Goal: Transaction & Acquisition: Purchase product/service

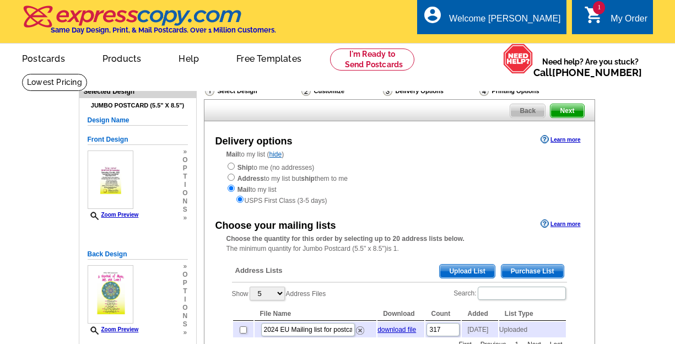
click at [372, 167] on div "Ship to me (no addresses) Address to my list but ship them to me Mail to my lis…" at bounding box center [400, 184] width 346 height 44
click at [465, 268] on span "Upload List" at bounding box center [467, 271] width 55 height 13
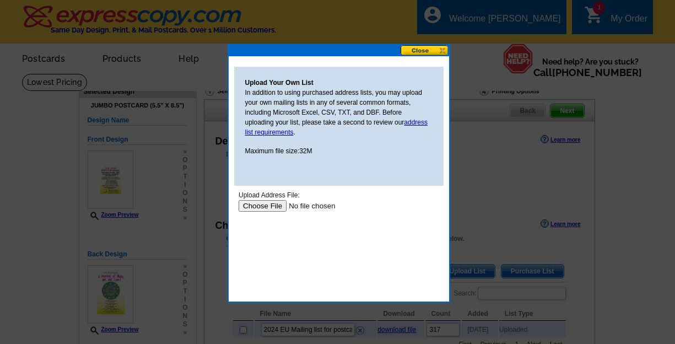
click at [256, 206] on input "file" at bounding box center [307, 206] width 139 height 12
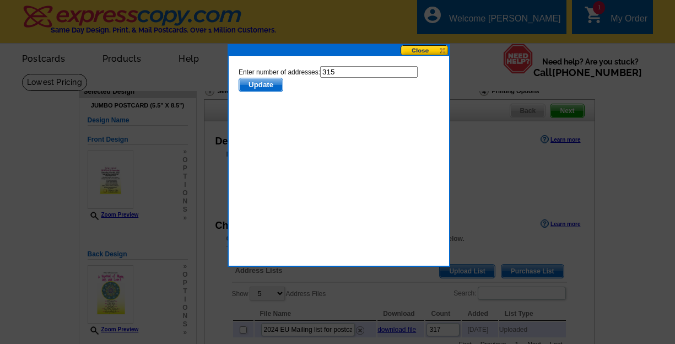
click at [338, 73] on input "315" at bounding box center [369, 72] width 98 height 12
type input "314"
click at [266, 85] on span "Update" at bounding box center [261, 84] width 44 height 13
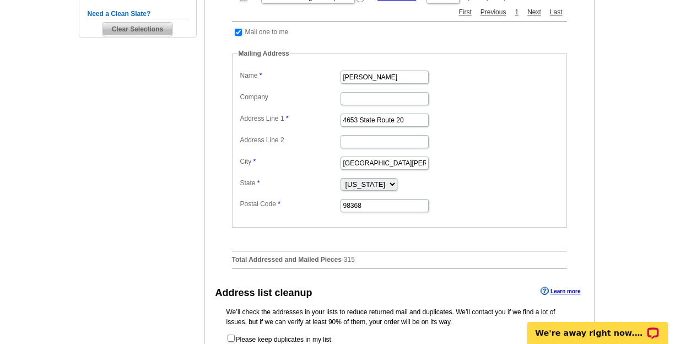
scroll to position [353, 0]
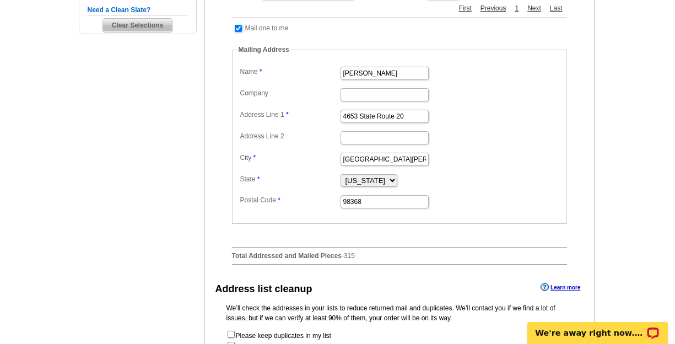
click at [238, 25] on input "checkbox" at bounding box center [238, 28] width 7 height 7
checkbox input "false"
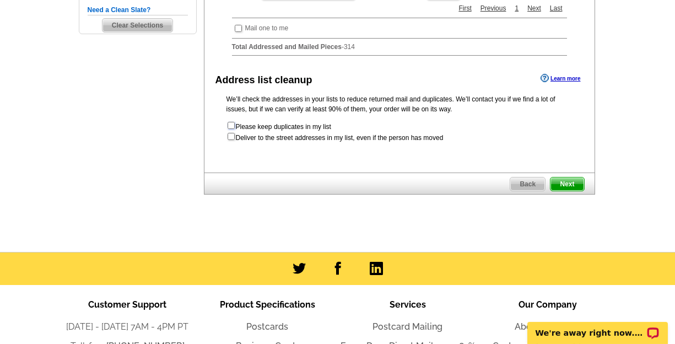
click at [230, 123] on input "checkbox" at bounding box center [231, 125] width 7 height 7
checkbox input "true"
click at [567, 182] on span "Next" at bounding box center [567, 184] width 33 height 13
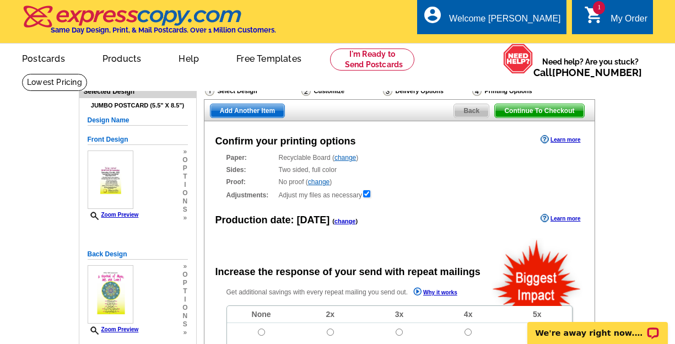
click at [320, 183] on link "change" at bounding box center [318, 182] width 21 height 8
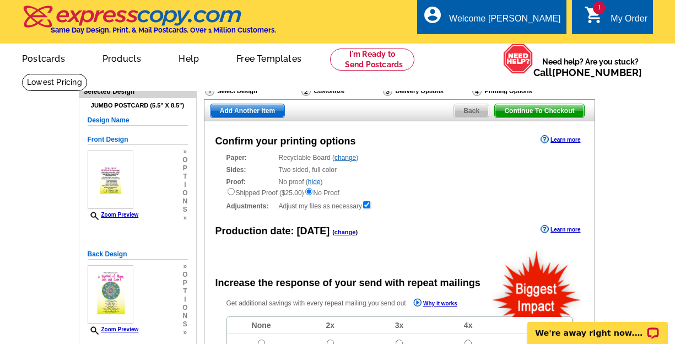
click at [339, 233] on link "change" at bounding box center [345, 232] width 21 height 7
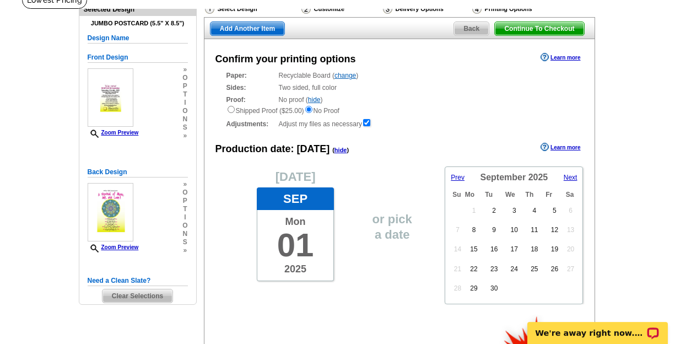
scroll to position [123, 0]
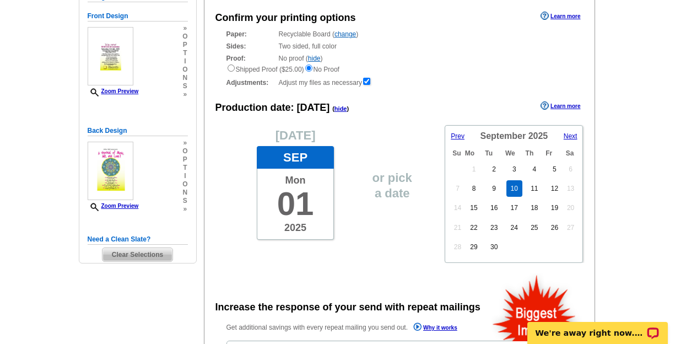
click at [520, 191] on link "10" at bounding box center [515, 188] width 16 height 17
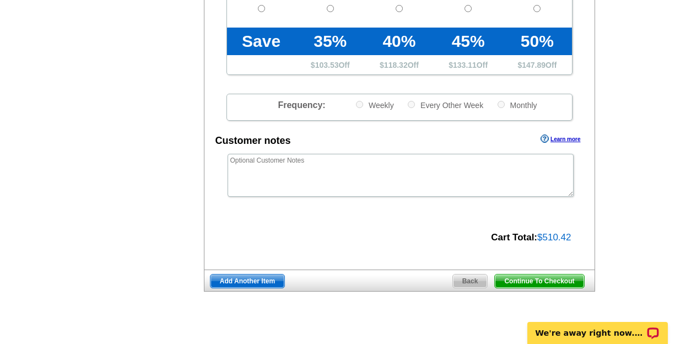
scroll to position [485, 0]
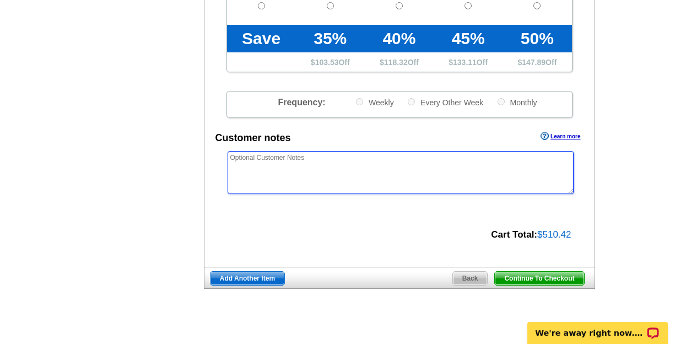
click at [234, 158] on textarea at bounding box center [401, 172] width 346 height 43
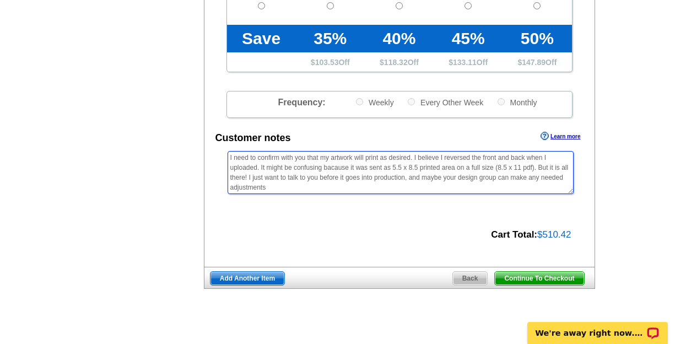
click at [331, 169] on textarea "I need to confirm with you that my artwork will print as desired. I believe I r…" at bounding box center [401, 172] width 346 height 43
click at [266, 185] on textarea "I need to confirm with you that my artwork will print as desired. I believe I r…" at bounding box center [401, 172] width 346 height 43
type textarea "I need to confirm with you that my artwork will print as desired. I believe I r…"
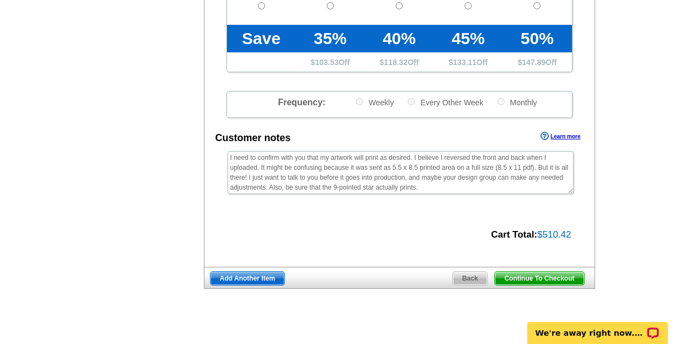
click at [542, 284] on span "Continue To Checkout" at bounding box center [539, 278] width 89 height 13
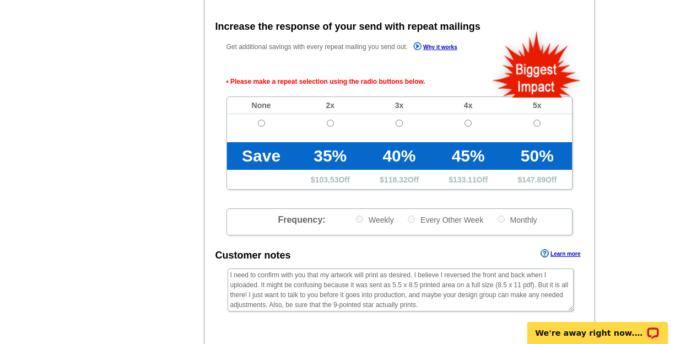
scroll to position [404, 0]
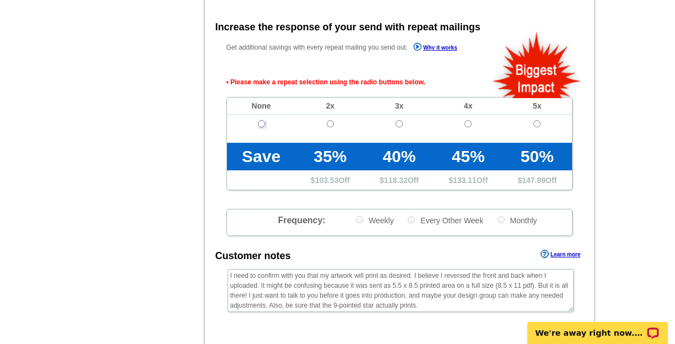
click at [260, 121] on input "radio" at bounding box center [261, 123] width 7 height 7
radio input "true"
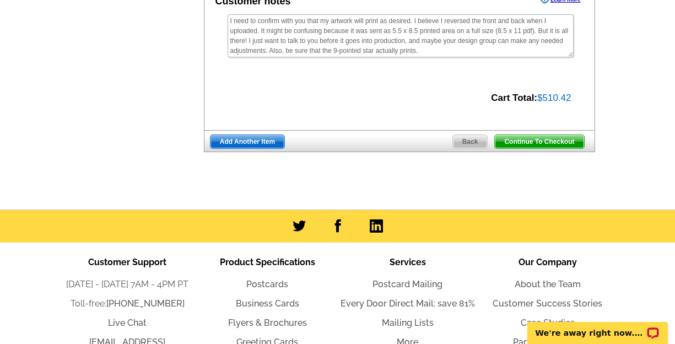
scroll to position [668, 0]
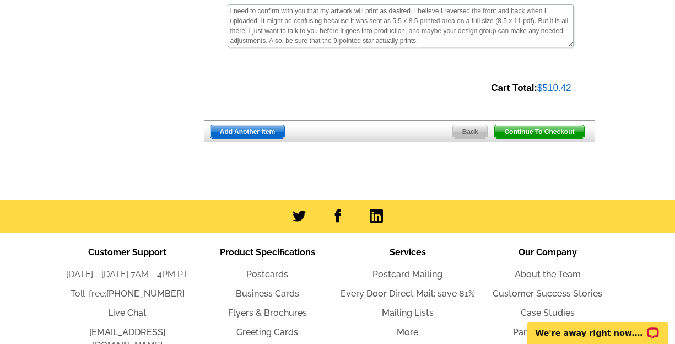
click at [540, 138] on span "Continue To Checkout" at bounding box center [539, 131] width 89 height 13
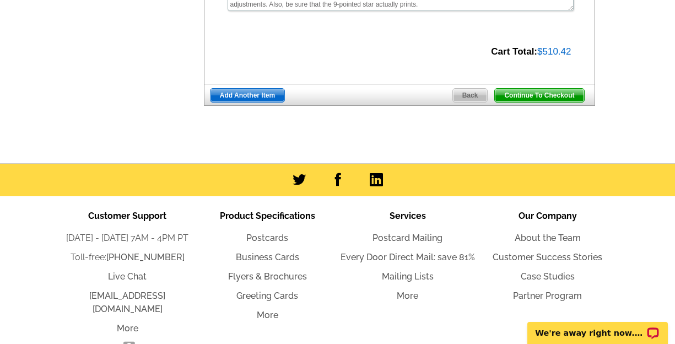
scroll to position [632, 0]
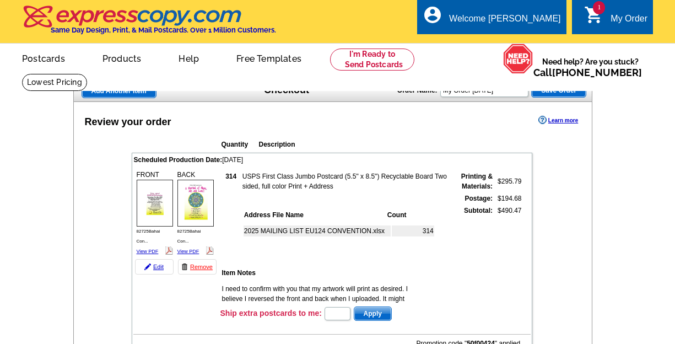
type input "HURRY40"
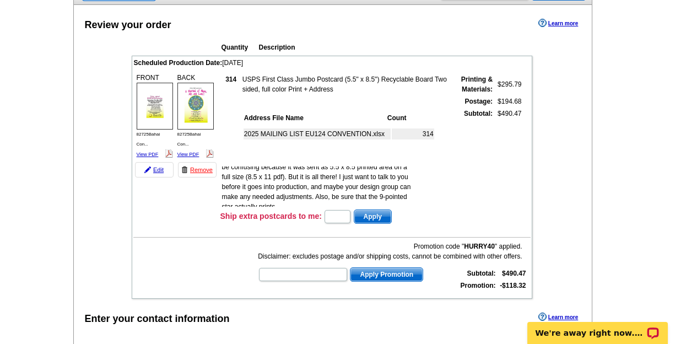
scroll to position [46, 0]
click at [279, 274] on input "text" at bounding box center [303, 274] width 88 height 13
type input "SMS50m"
click at [404, 277] on span "Apply Promotion" at bounding box center [387, 274] width 72 height 13
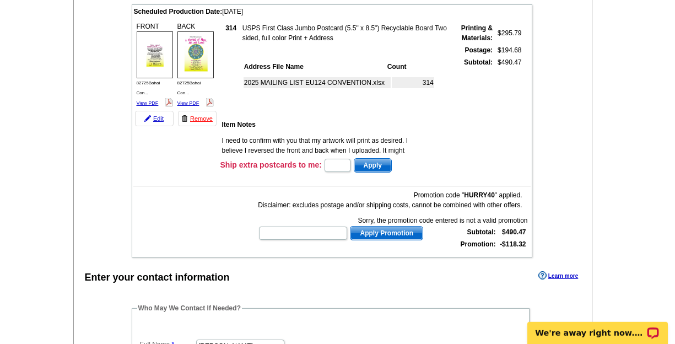
scroll to position [185, 0]
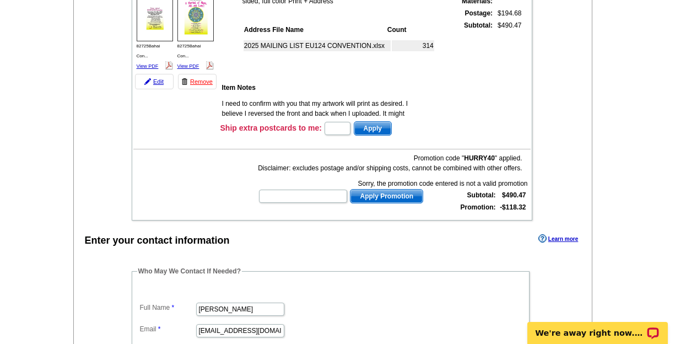
click at [453, 161] on div "Promotion code " HURRY40 " applied. Disclaimer: excludes postage and/or shippin…" at bounding box center [390, 163] width 264 height 20
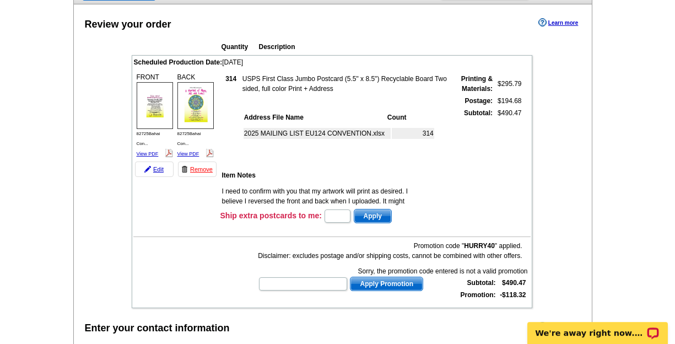
scroll to position [0, 0]
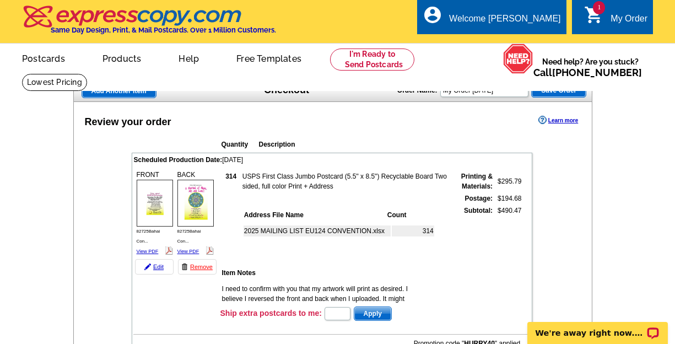
click at [627, 24] on div "My Order" at bounding box center [629, 21] width 37 height 15
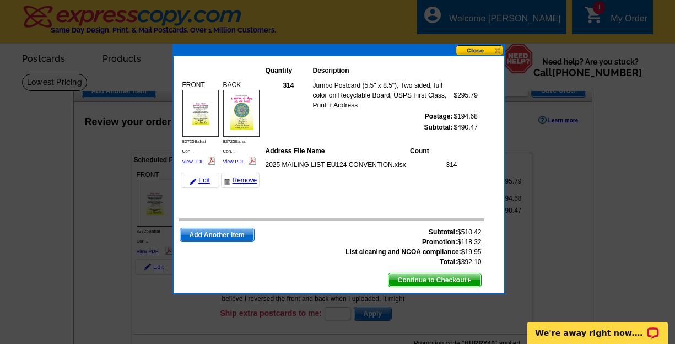
click at [479, 50] on button at bounding box center [480, 50] width 49 height 10
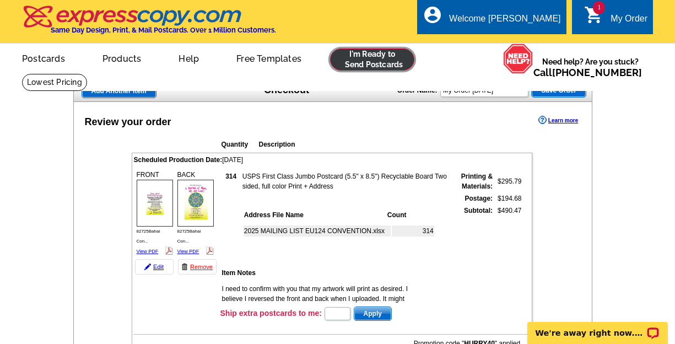
click at [357, 62] on link at bounding box center [372, 60] width 84 height 22
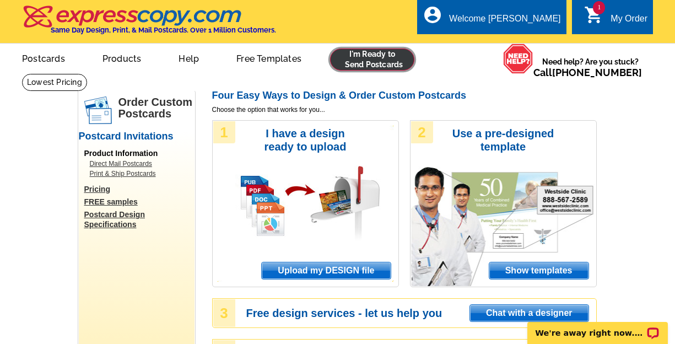
click at [352, 61] on link at bounding box center [372, 60] width 84 height 22
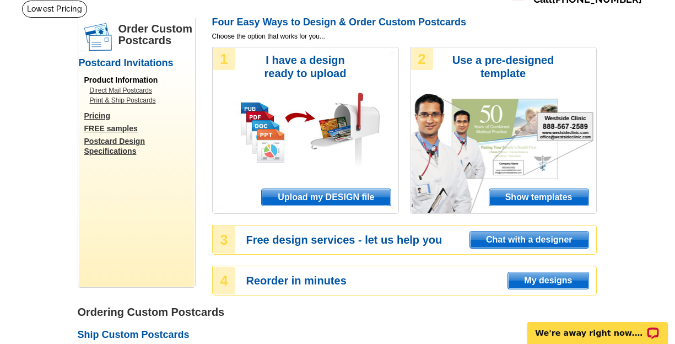
scroll to position [79, 0]
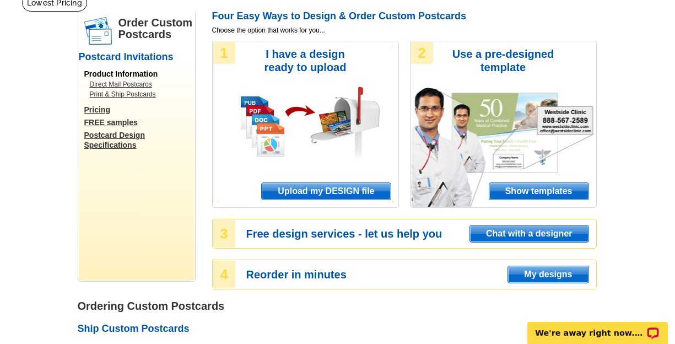
click at [345, 191] on span "Upload my DESIGN file" at bounding box center [326, 191] width 128 height 17
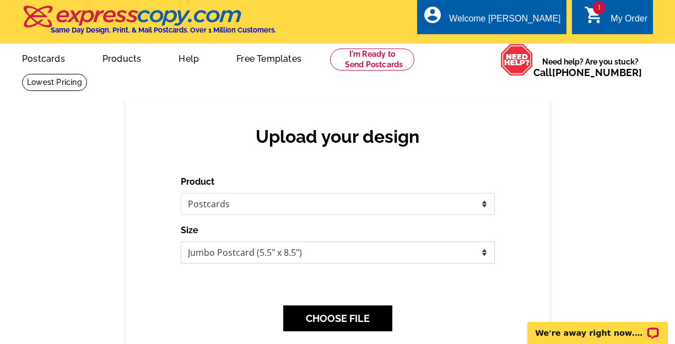
click option "Jumbo Postcard (5.5" x 8.5")" at bounding box center [0, 0] width 0 height 0
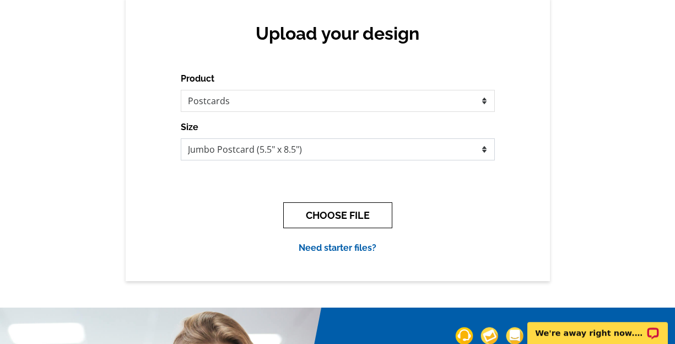
scroll to position [141, 0]
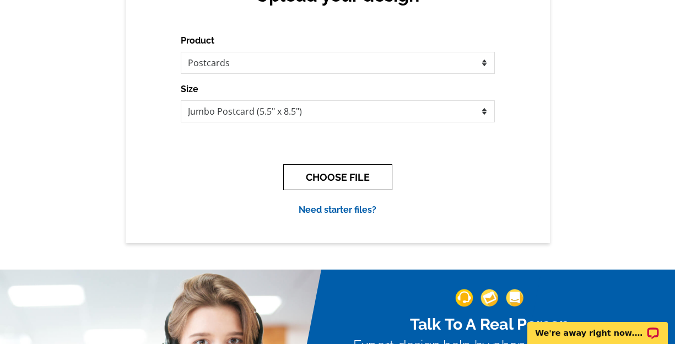
click at [364, 178] on button "CHOOSE FILE" at bounding box center [337, 177] width 109 height 26
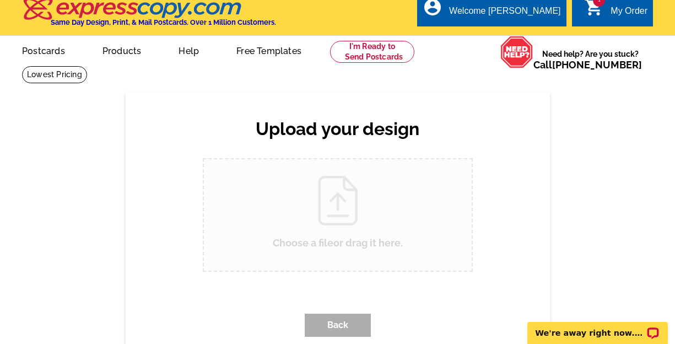
scroll to position [0, 0]
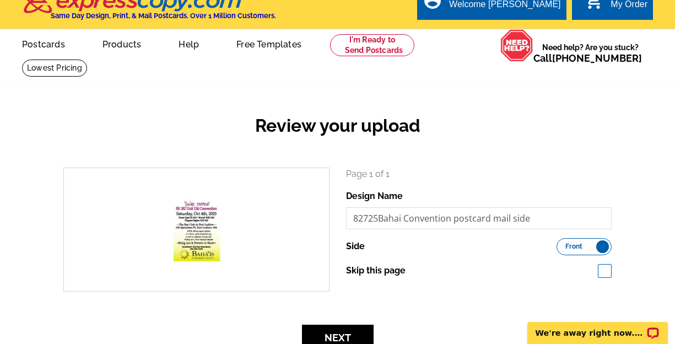
scroll to position [88, 0]
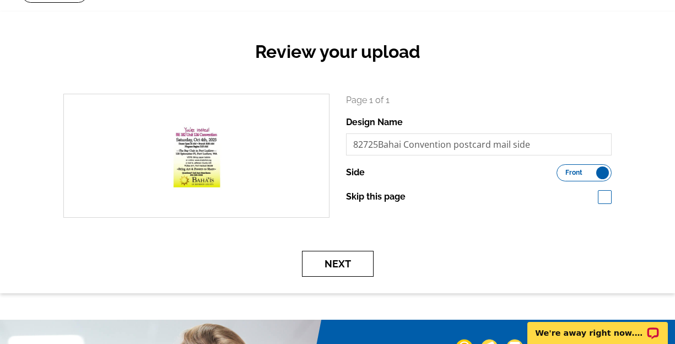
click at [338, 259] on button "Next" at bounding box center [338, 264] width 72 height 26
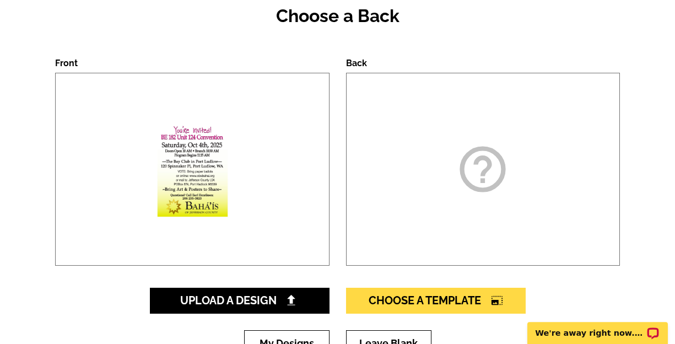
scroll to position [176, 0]
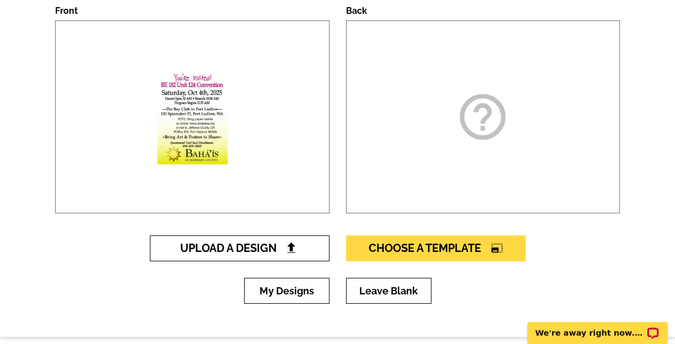
click at [285, 246] on span "Upload A Design" at bounding box center [239, 247] width 119 height 13
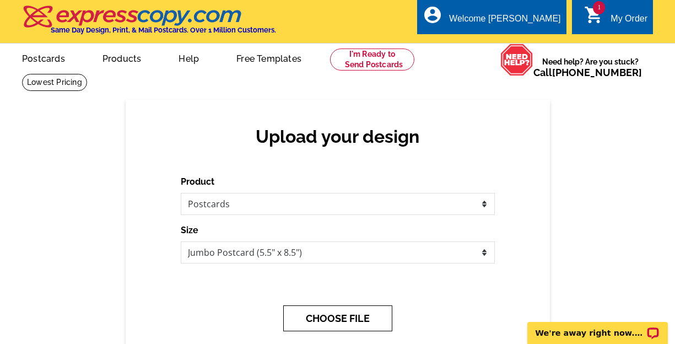
click at [352, 318] on button "CHOOSE FILE" at bounding box center [337, 318] width 109 height 26
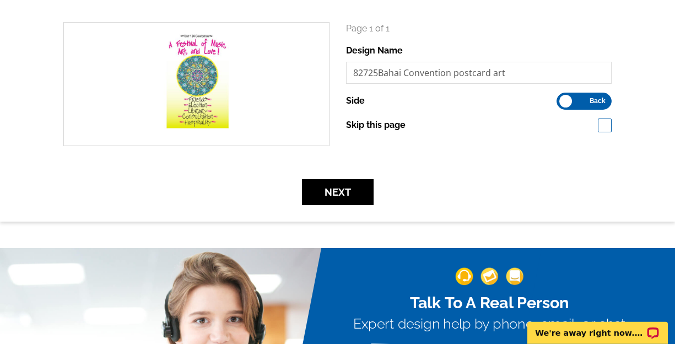
scroll to position [123, 0]
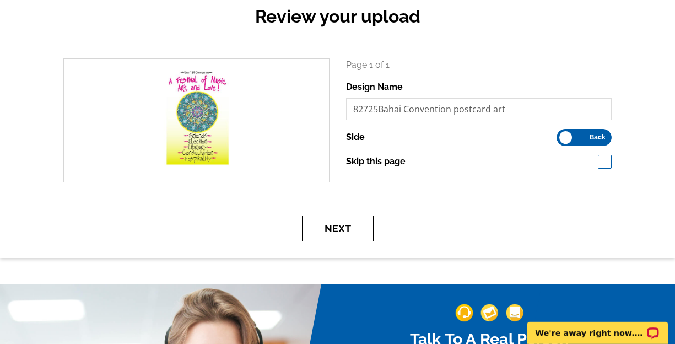
click at [336, 221] on button "Next" at bounding box center [338, 229] width 72 height 26
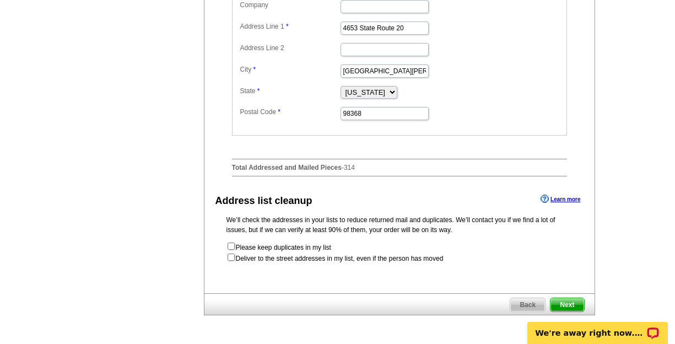
scroll to position [221, 0]
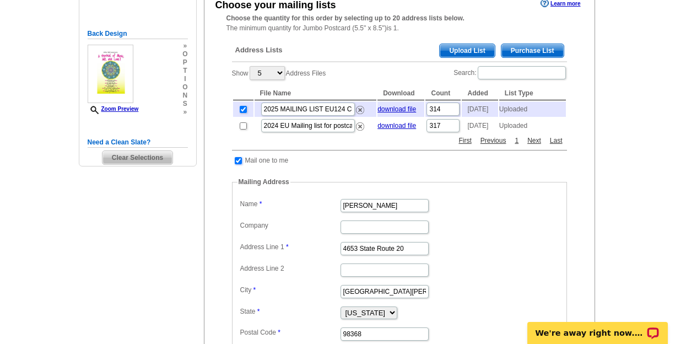
click at [238, 158] on input "checkbox" at bounding box center [238, 160] width 7 height 7
checkbox input "false"
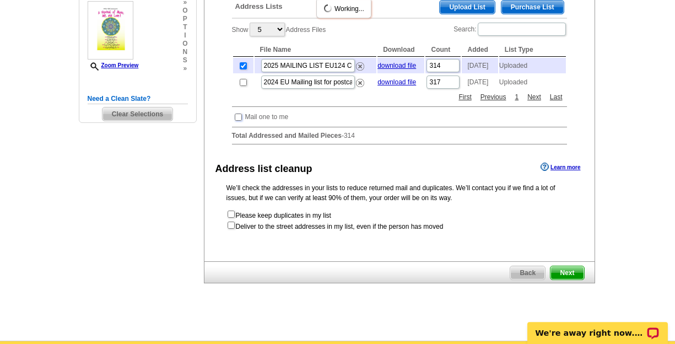
scroll to position [291, 0]
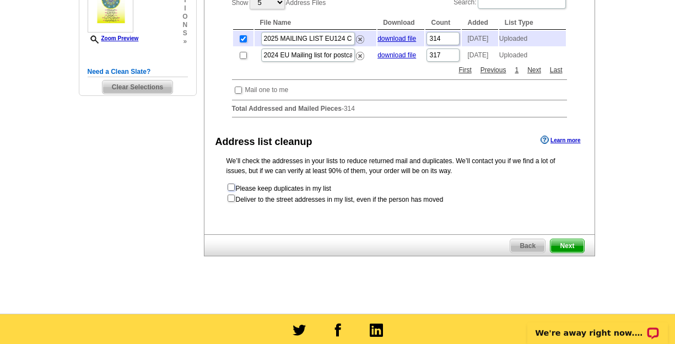
click at [234, 184] on input "checkbox" at bounding box center [231, 187] width 7 height 7
checkbox input "true"
click at [233, 198] on input "checkbox" at bounding box center [231, 198] width 7 height 7
checkbox input "true"
radio input "true"
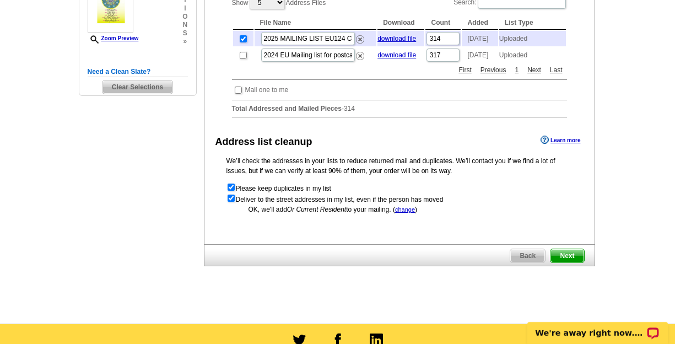
click at [564, 254] on span "Next" at bounding box center [567, 255] width 33 height 13
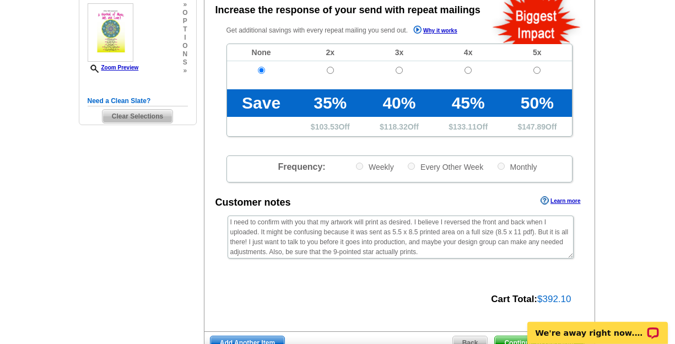
scroll to position [335, 0]
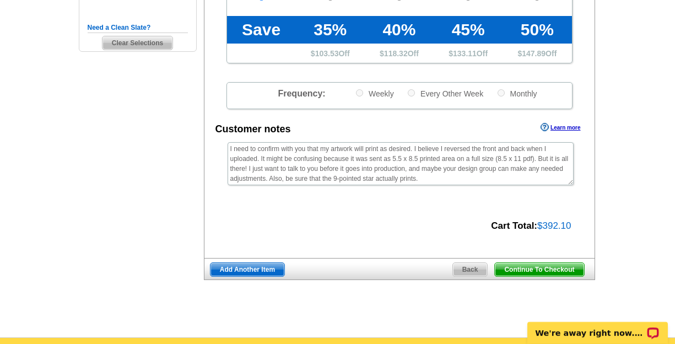
click at [551, 276] on span "Continue To Checkout" at bounding box center [539, 269] width 89 height 13
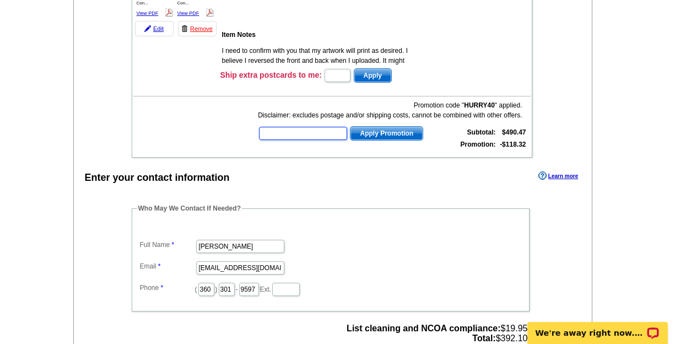
click at [279, 132] on input "text" at bounding box center [303, 133] width 88 height 13
type input "SMS50m"
click at [378, 131] on span "Apply Promotion" at bounding box center [387, 133] width 72 height 13
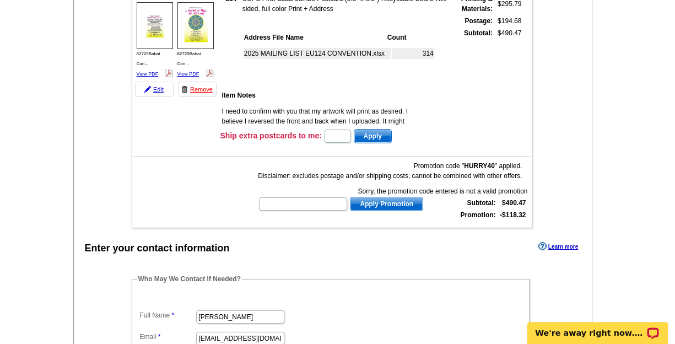
scroll to position [53, 0]
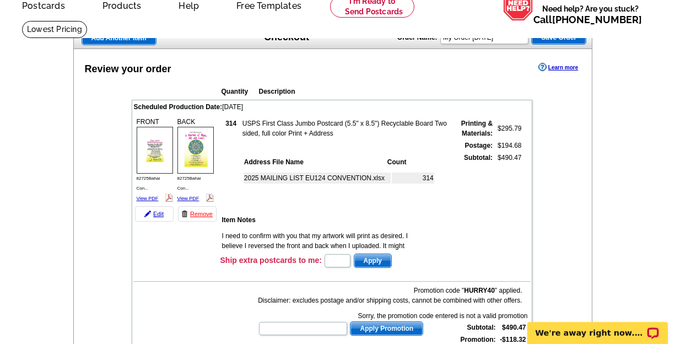
click at [334, 240] on td "I need to confirm with you that my artwork will print as desired. I believe I r…" at bounding box center [317, 265] width 191 height 71
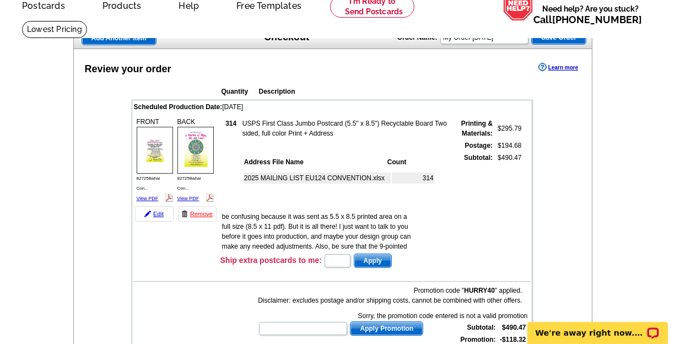
scroll to position [51, 0]
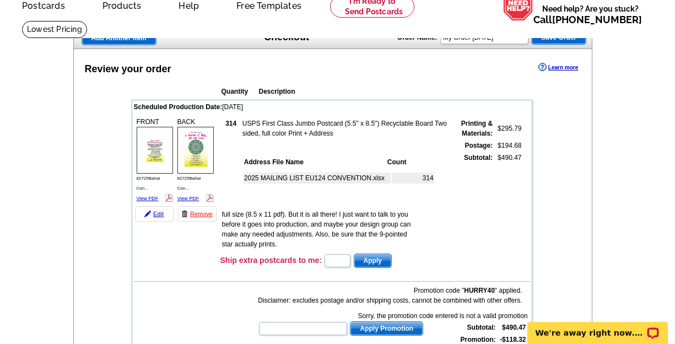
click at [283, 243] on td "I need to confirm with you that my artwork will print as desired. I believe I r…" at bounding box center [317, 214] width 191 height 71
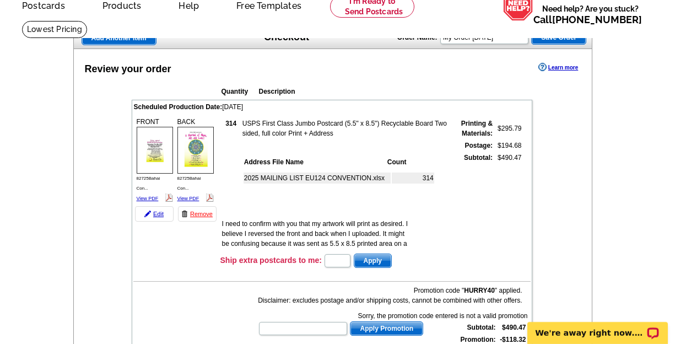
scroll to position [12, 0]
click at [404, 225] on td "I need to confirm with you that my artwork will print as desired. I believe I r…" at bounding box center [317, 254] width 191 height 71
click at [401, 224] on td "I need to confirm with you that my artwork will print as desired. I believe I r…" at bounding box center [317, 254] width 191 height 71
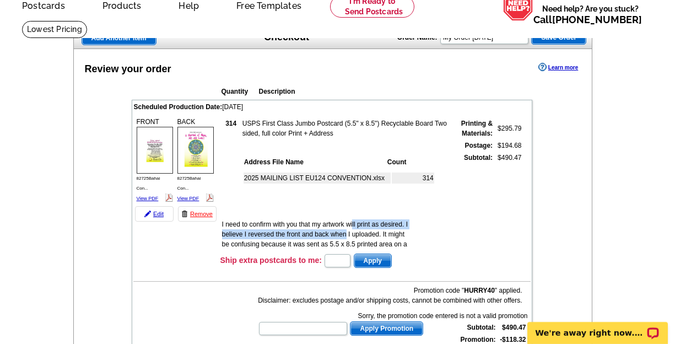
drag, startPoint x: 401, startPoint y: 224, endPoint x: 316, endPoint y: 219, distance: 85.0
click at [316, 219] on td "I need to confirm with you that my artwork will print as desired. I believe I r…" at bounding box center [317, 254] width 191 height 71
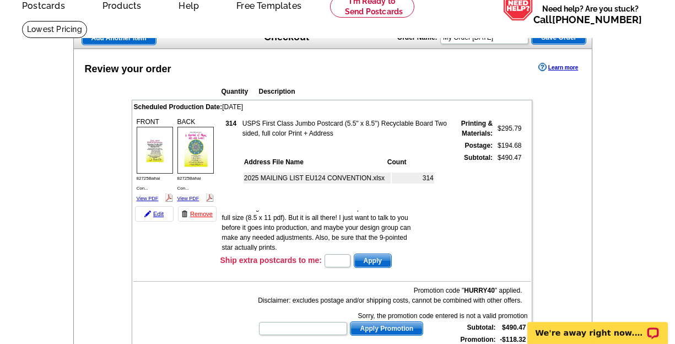
scroll to position [0, 0]
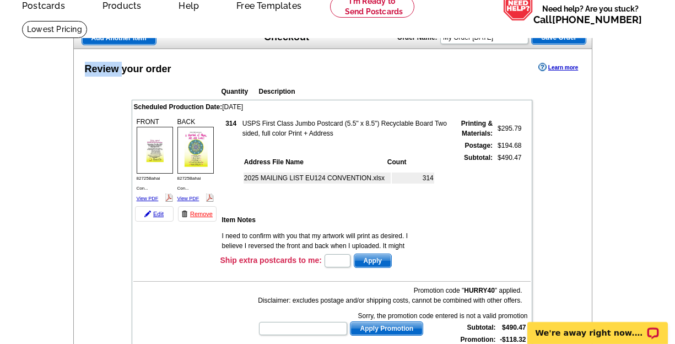
click at [124, 63] on div "Review your order Learn more" at bounding box center [333, 68] width 519 height 17
click at [160, 215] on link "Edit" at bounding box center [154, 213] width 39 height 15
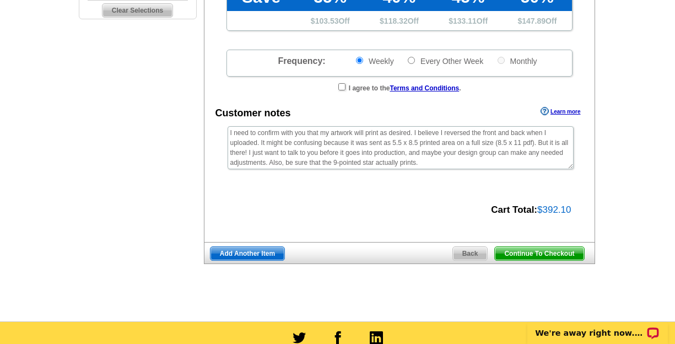
scroll to position [379, 0]
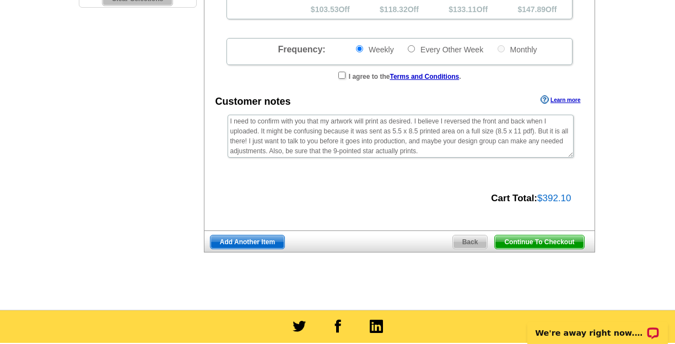
radio input "false"
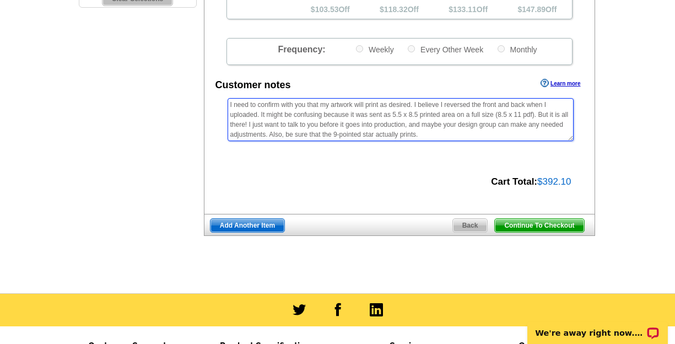
drag, startPoint x: 411, startPoint y: 103, endPoint x: 224, endPoint y: 106, distance: 187.5
click at [228, 104] on textarea "I need to confirm with you that my artwork will print as desired. I believe I r…" at bounding box center [401, 119] width 346 height 43
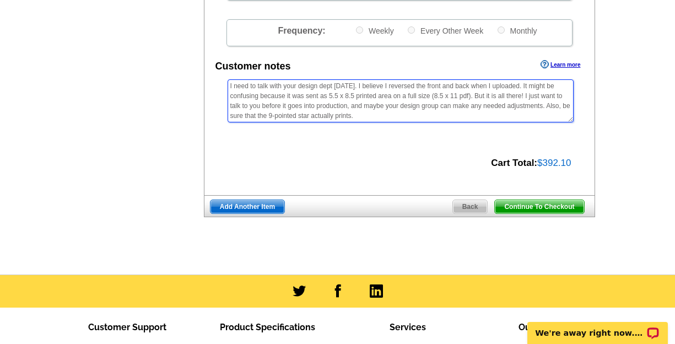
scroll to position [406, 0]
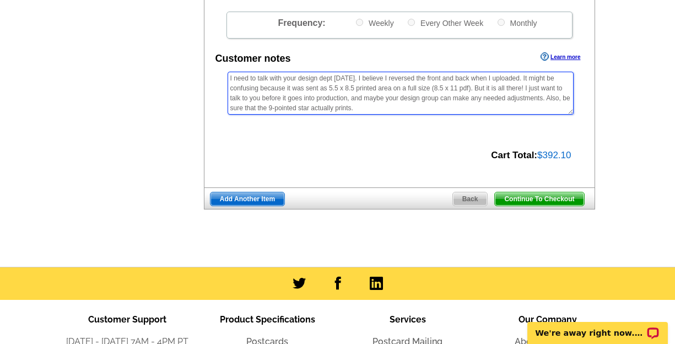
drag, startPoint x: 230, startPoint y: 80, endPoint x: 252, endPoint y: 80, distance: 22.6
click at [230, 80] on textarea "I need to confirm with you that my artwork will print as desired. I believe I r…" at bounding box center [401, 93] width 346 height 43
click at [236, 82] on textarea "I need to confirm with you that my artwork will print as desired. I believe I r…" at bounding box center [401, 93] width 346 height 43
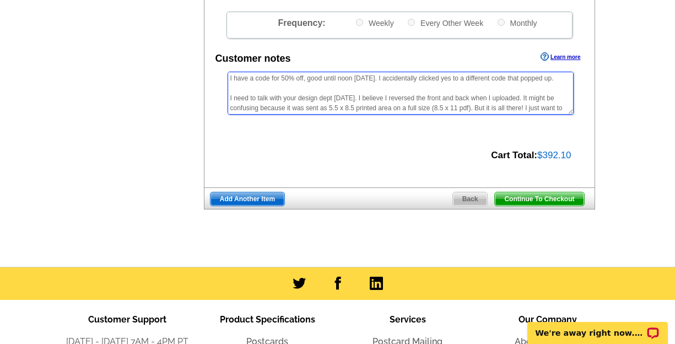
click at [373, 78] on textarea "I need to confirm with you that my artwork will print as desired. I believe I r…" at bounding box center [401, 93] width 346 height 43
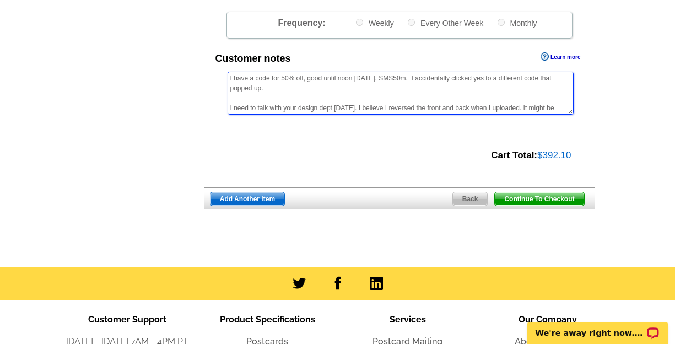
click at [273, 89] on textarea "I need to confirm with you that my artwork will print as desired. I believe I r…" at bounding box center [401, 93] width 346 height 43
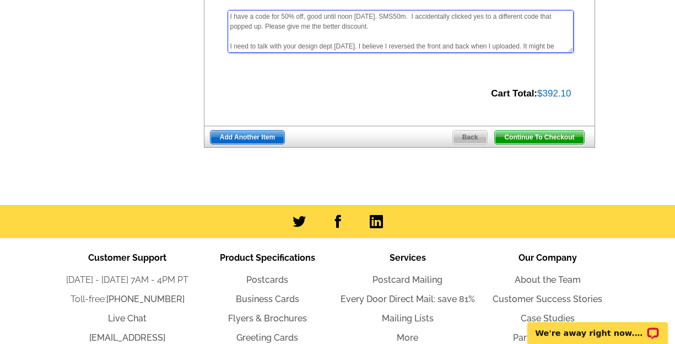
scroll to position [494, 0]
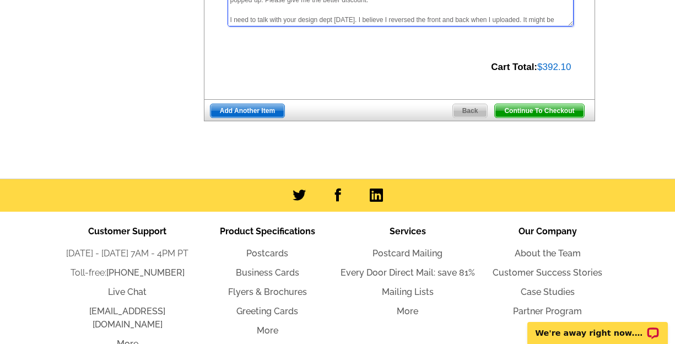
type textarea "I have a code for 50% off, good until noon today. SMS50m. I accidentally clicke…"
click at [524, 117] on span "Continue To Checkout" at bounding box center [539, 110] width 89 height 13
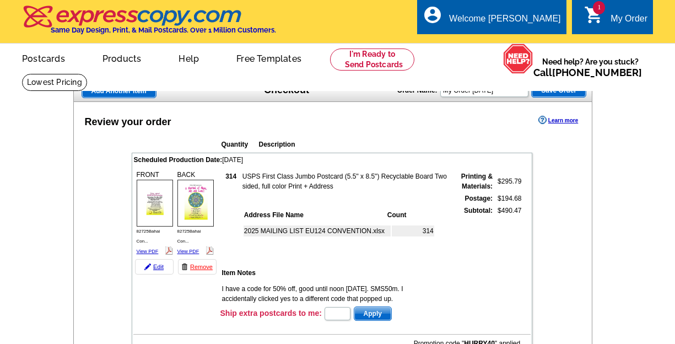
scroll to position [256, 0]
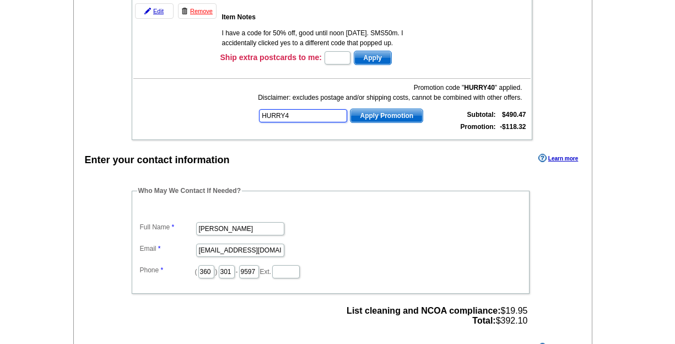
type input "HURRY40"
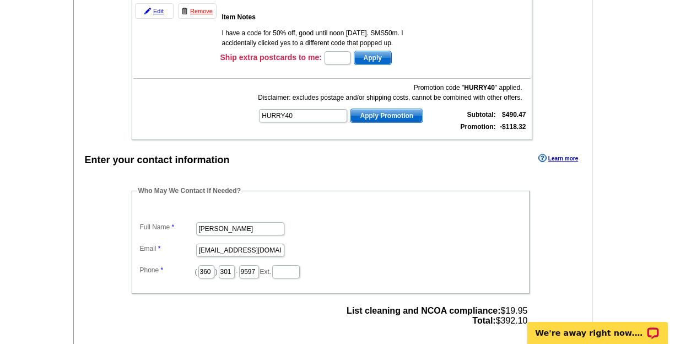
scroll to position [0, 0]
click at [326, 117] on input "text" at bounding box center [303, 115] width 88 height 13
type input "SMS50m"
click at [393, 114] on span "Apply Promotion" at bounding box center [387, 115] width 72 height 13
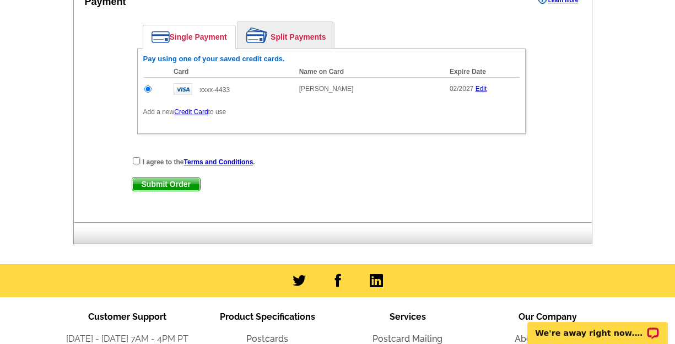
scroll to position [617, 0]
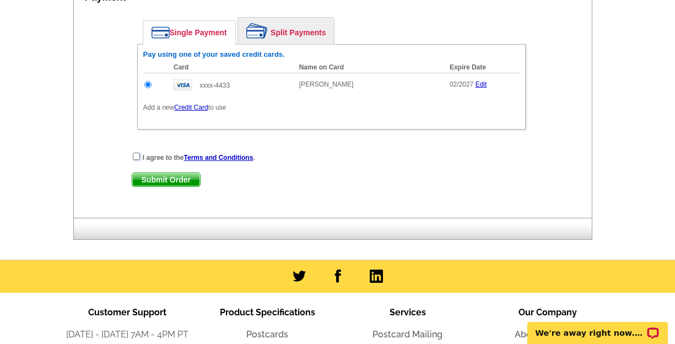
click at [138, 160] on input "checkbox" at bounding box center [136, 156] width 7 height 7
checkbox input "true"
click at [160, 184] on span "Submit Order" at bounding box center [166, 179] width 68 height 13
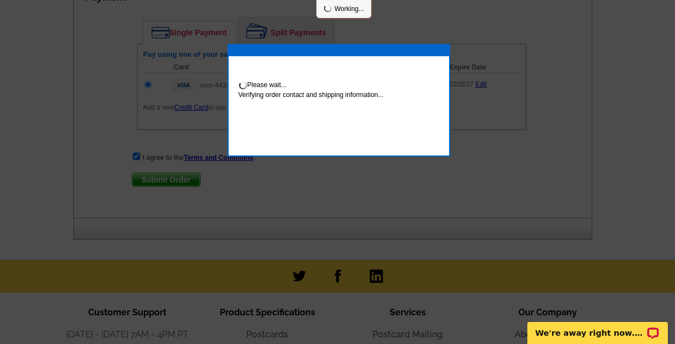
scroll to position [673, 0]
